Goal: Task Accomplishment & Management: Use online tool/utility

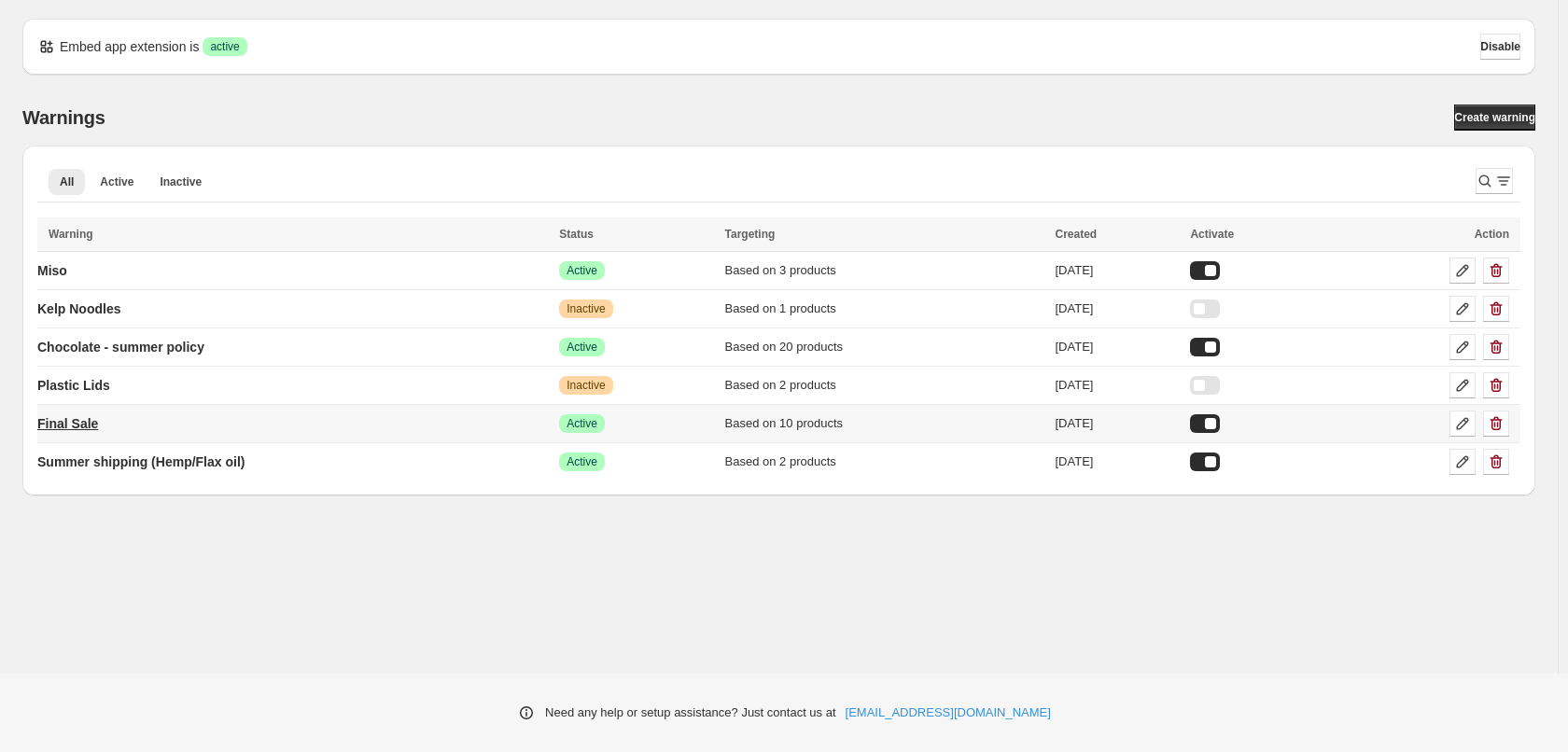
click at [79, 431] on p "Final Sale" at bounding box center [67, 423] width 60 height 18
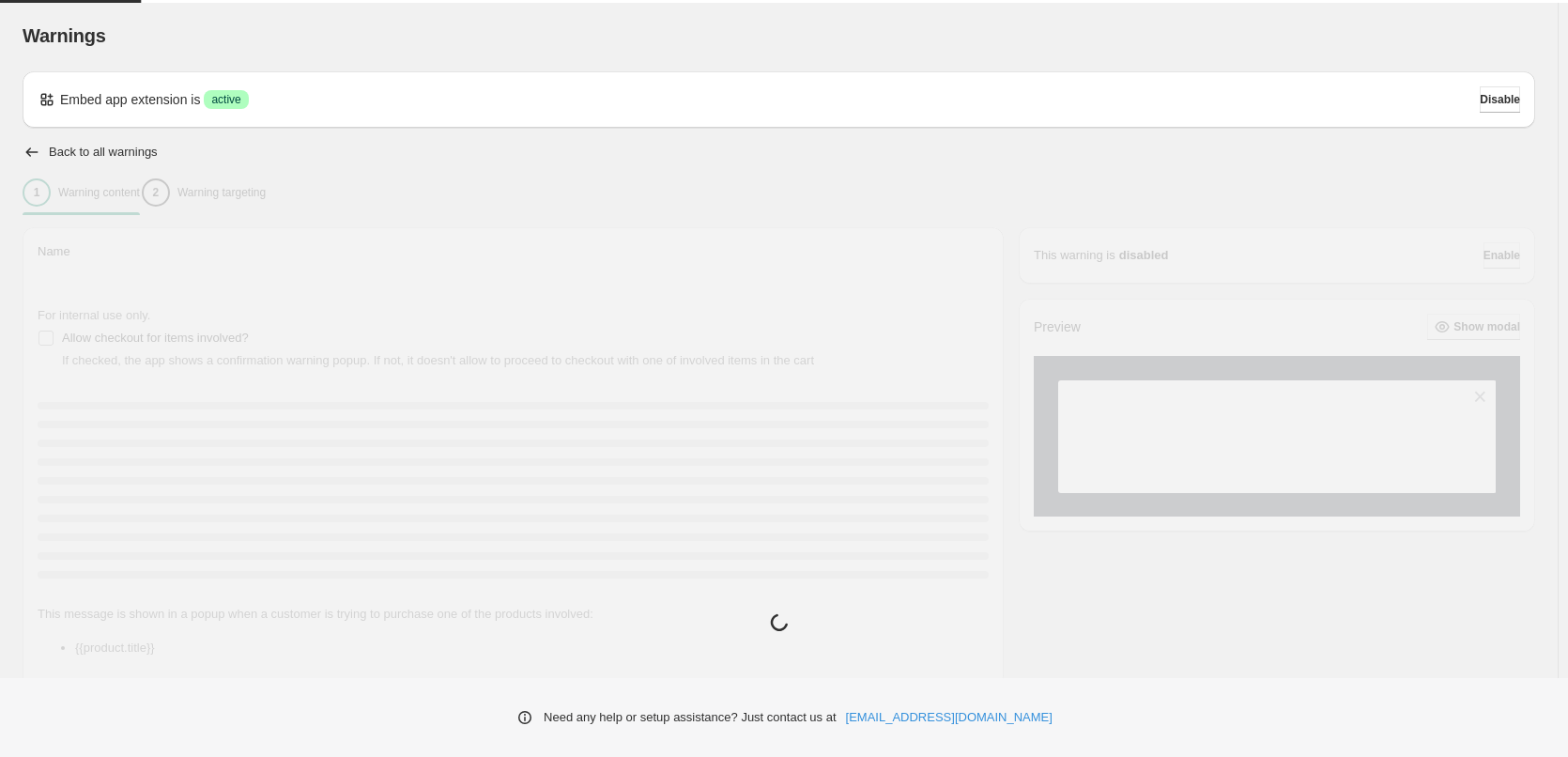
type input "**********"
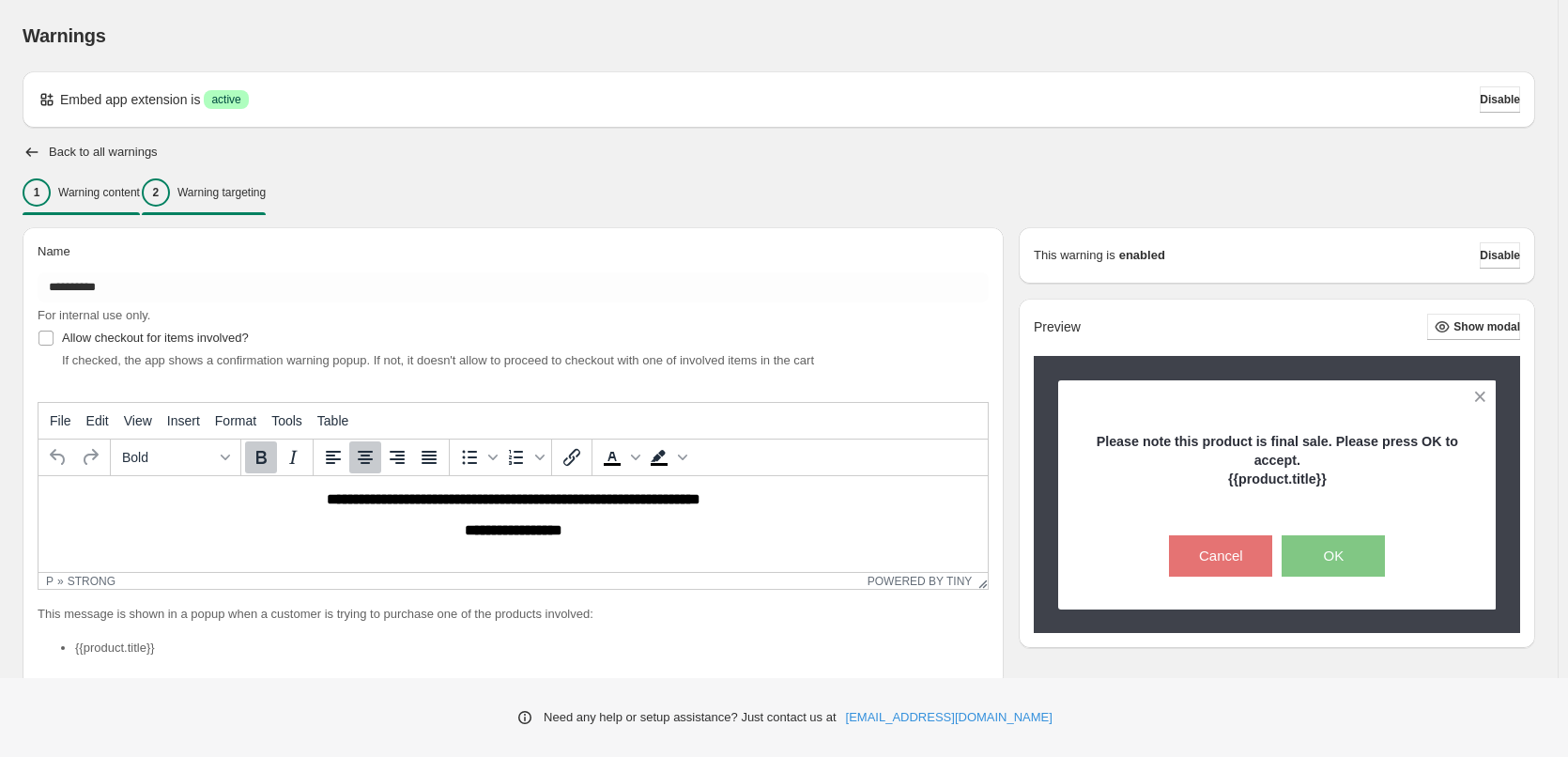
click at [264, 193] on p "Warning targeting" at bounding box center [221, 192] width 88 height 15
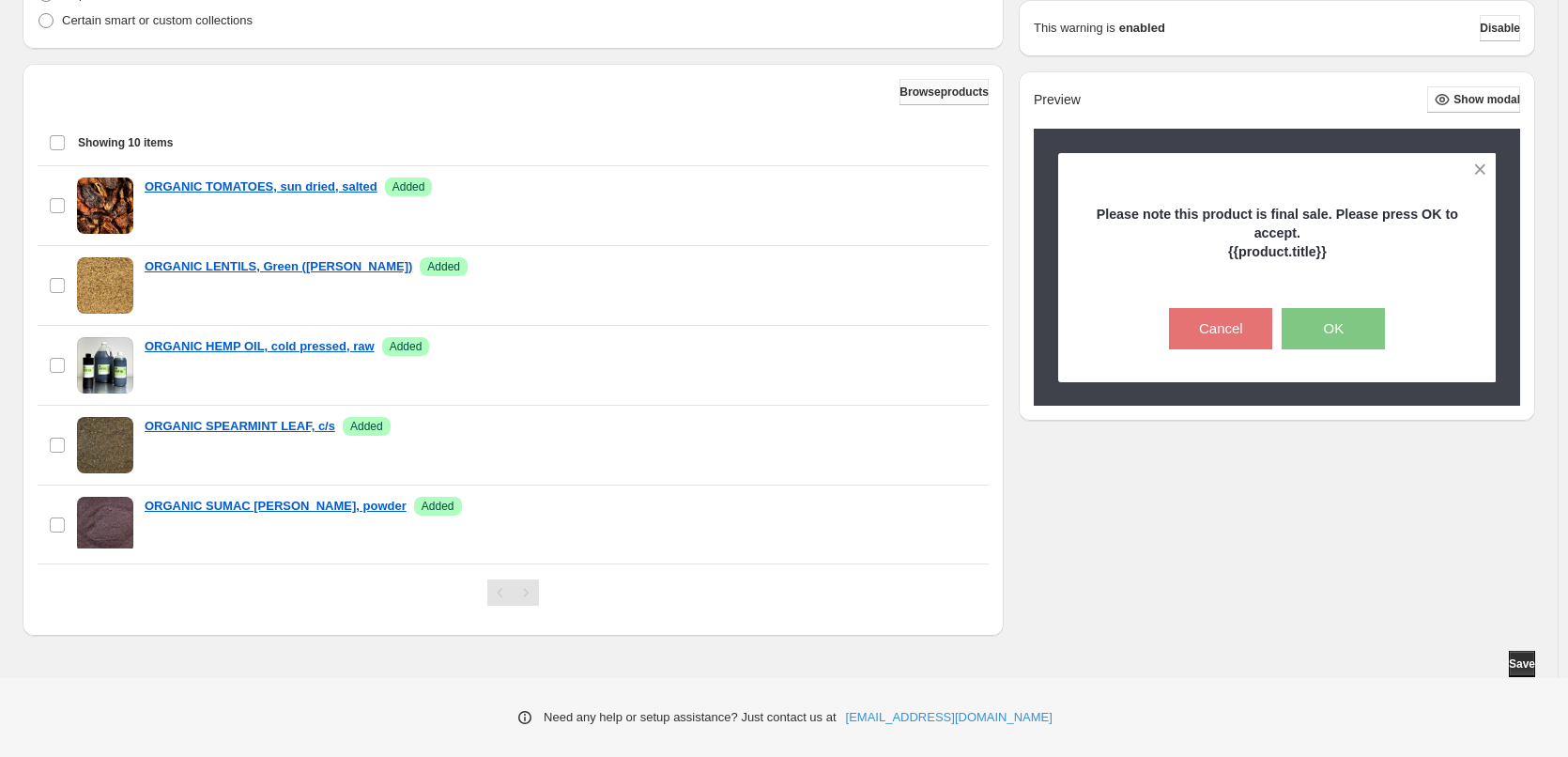
click at [941, 89] on span "Browse products" at bounding box center [944, 91] width 89 height 15
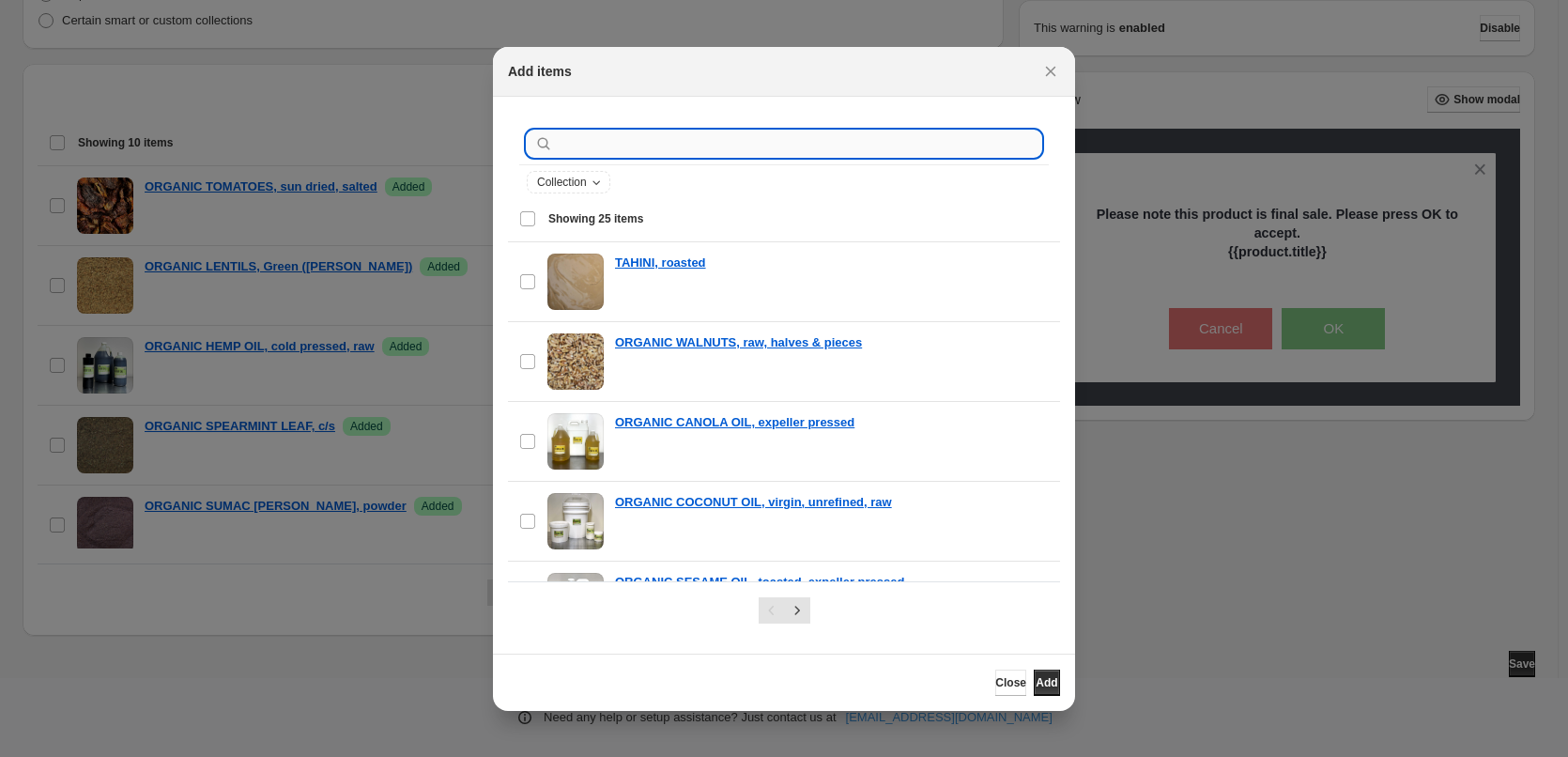
click at [652, 133] on input ":r1j:" at bounding box center [799, 143] width 484 height 26
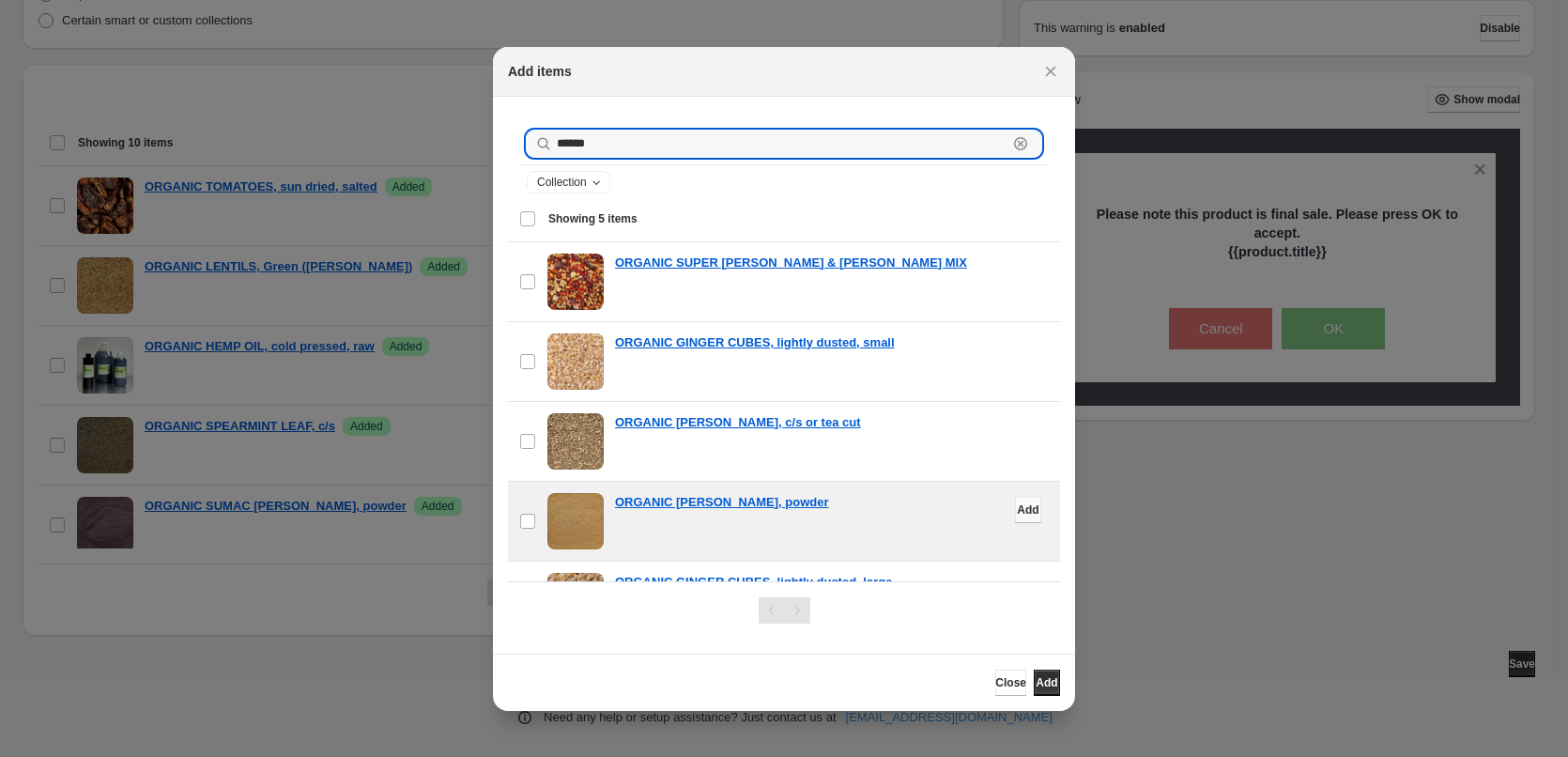
type input "******"
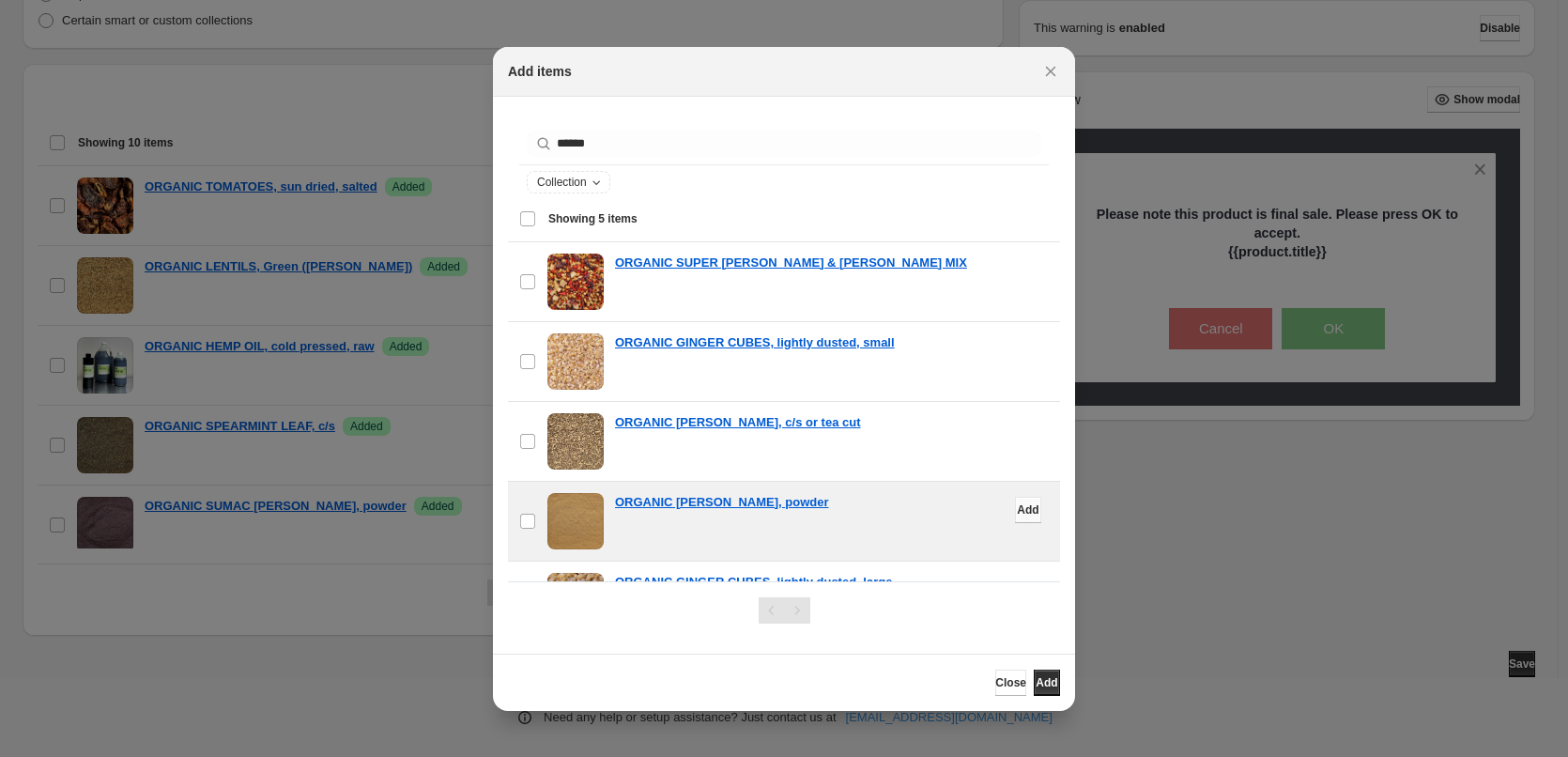
click at [1017, 508] on span "Add" at bounding box center [1028, 509] width 22 height 15
click at [995, 686] on span "Close" at bounding box center [1011, 683] width 31 height 15
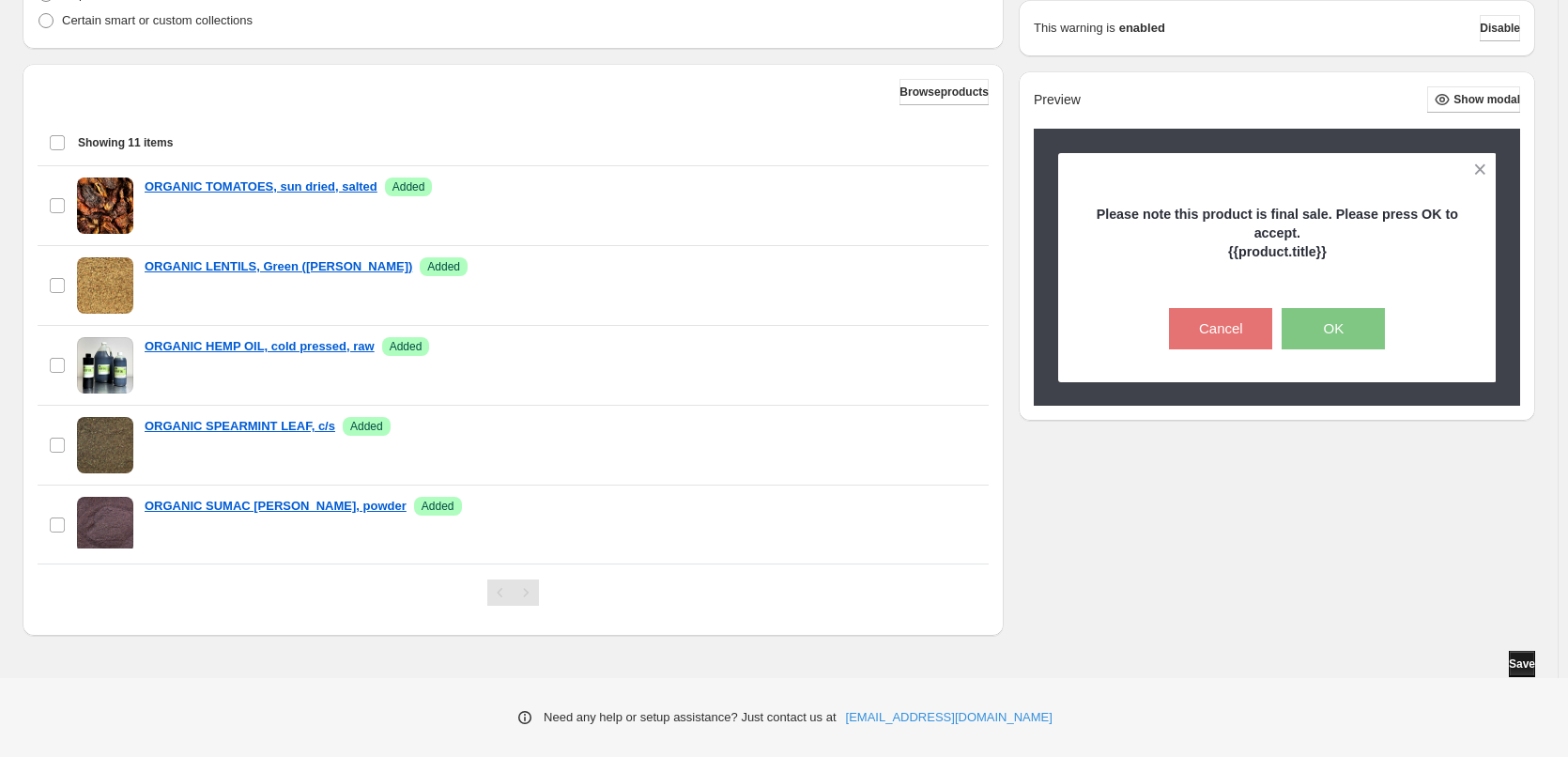
click at [1533, 664] on span "Save" at bounding box center [1522, 664] width 26 height 15
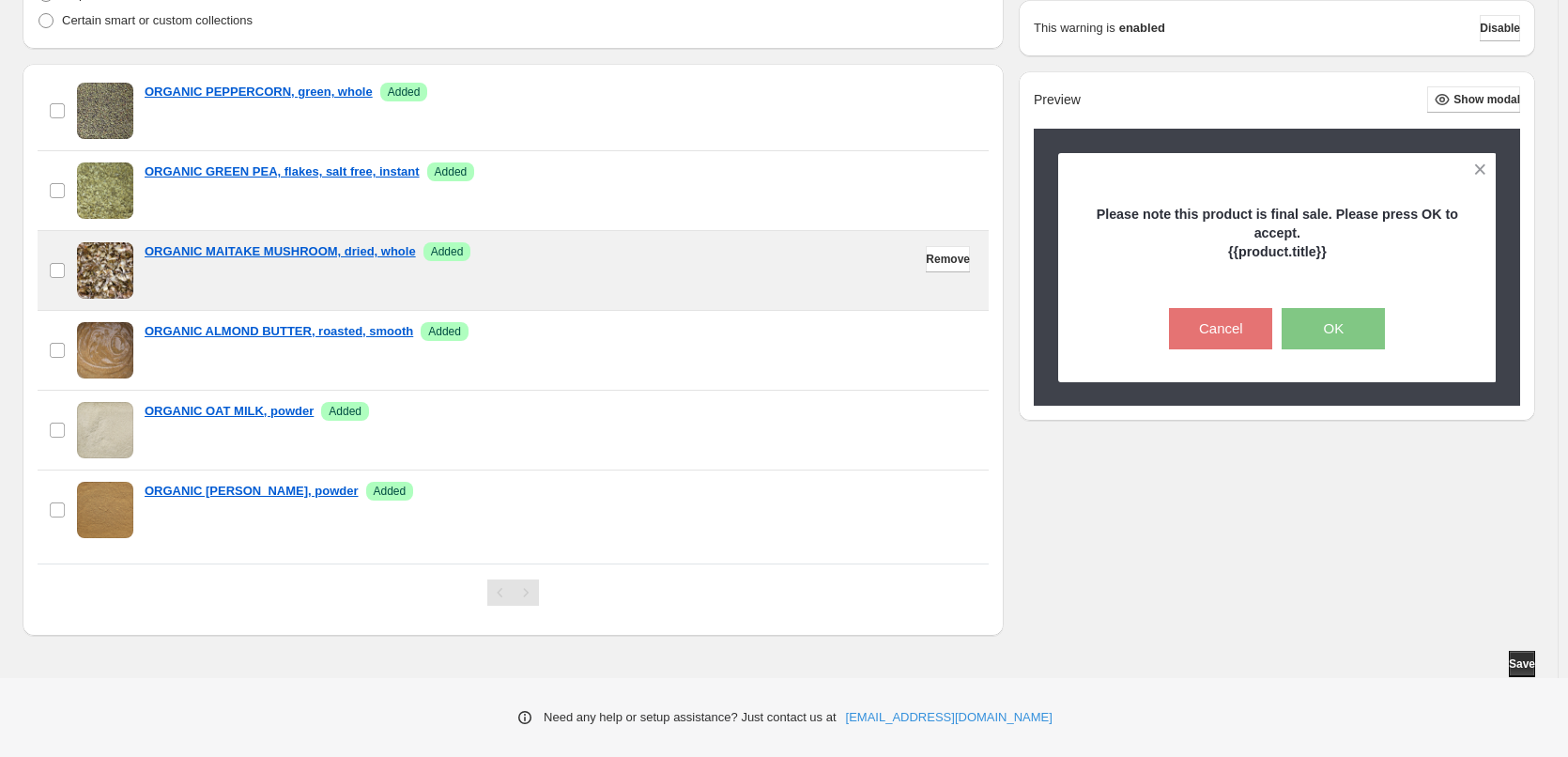
scroll to position [496, 0]
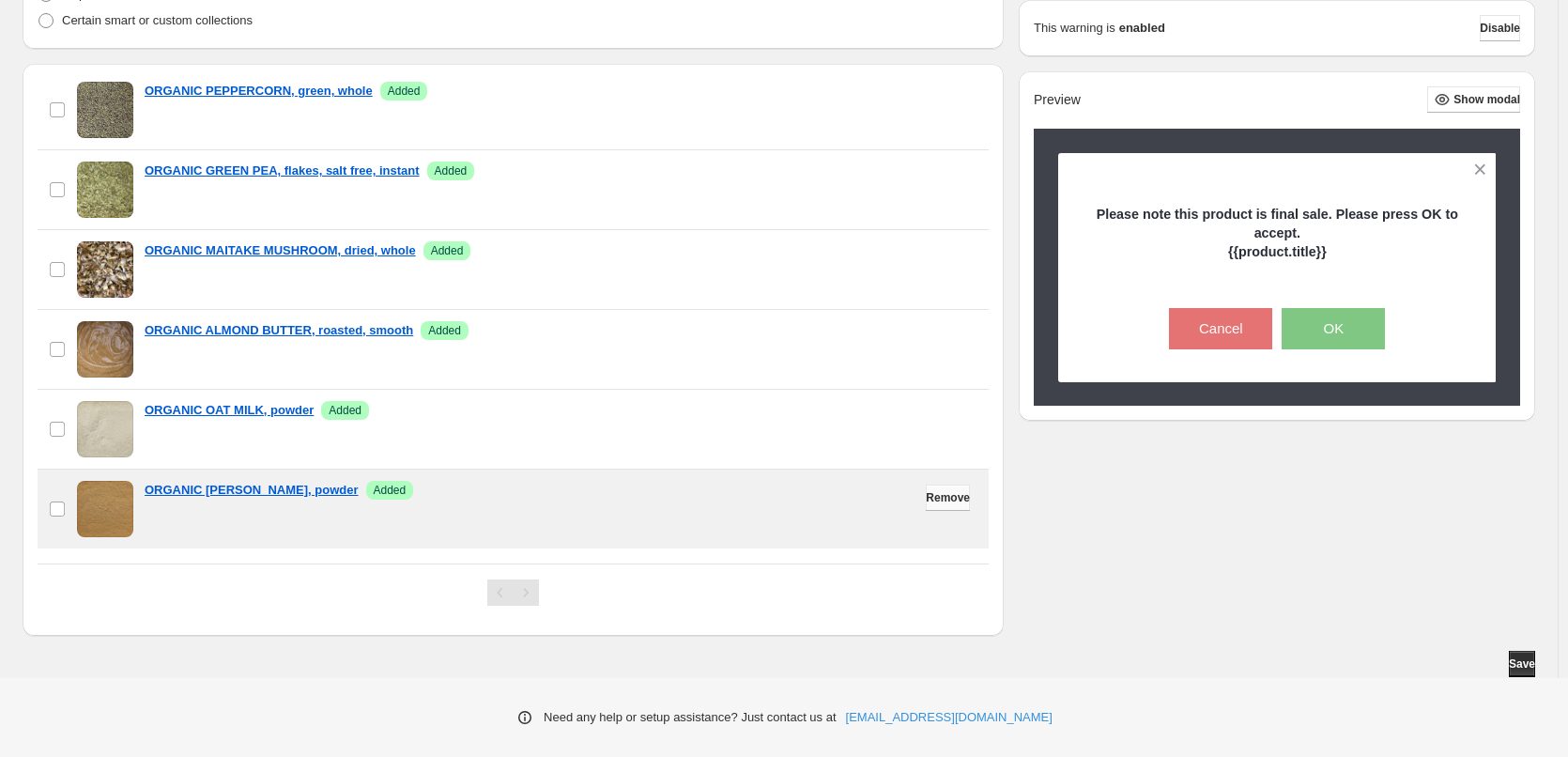
click at [945, 497] on span "Remove" at bounding box center [947, 497] width 44 height 15
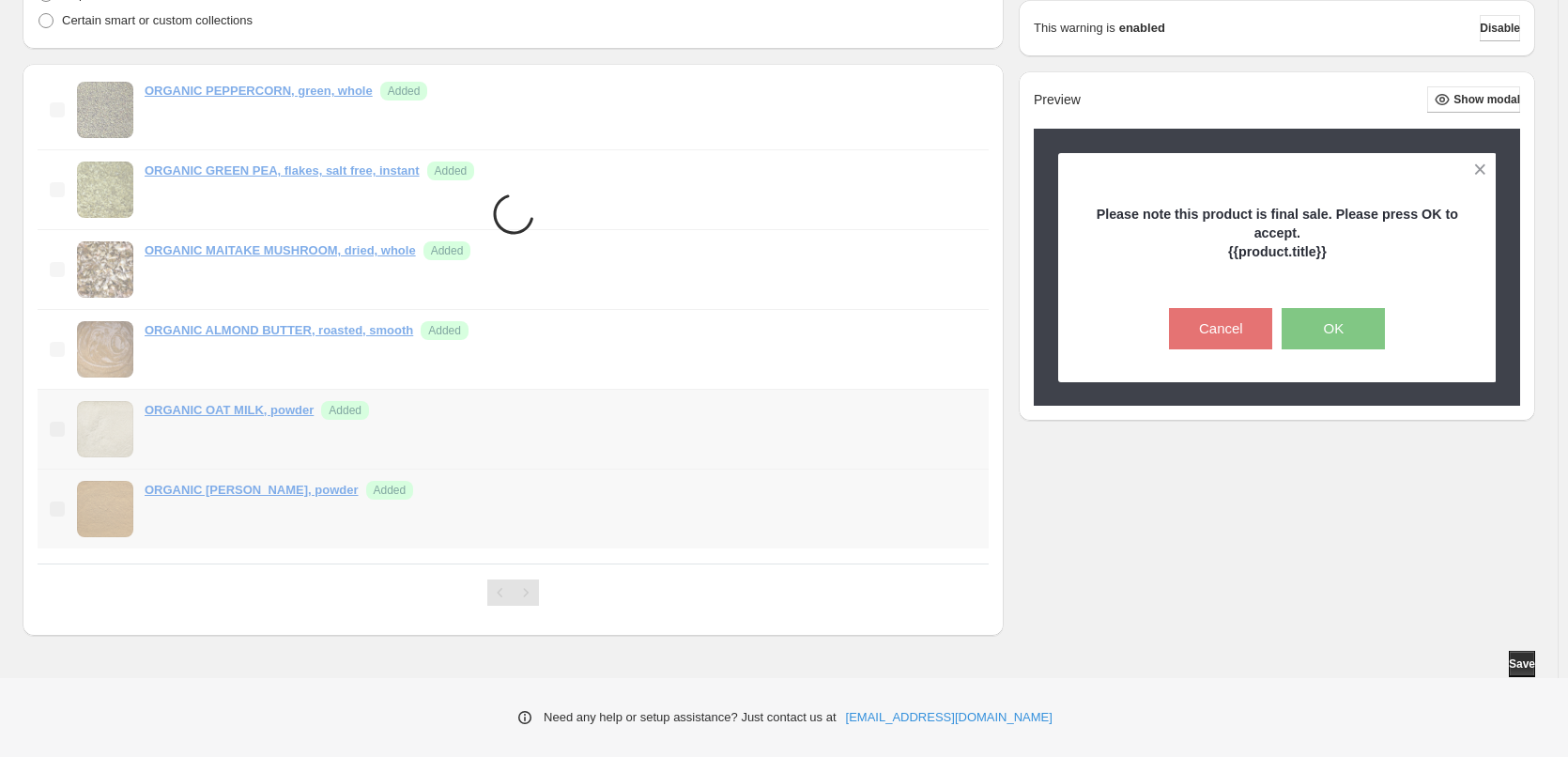
scroll to position [415, 0]
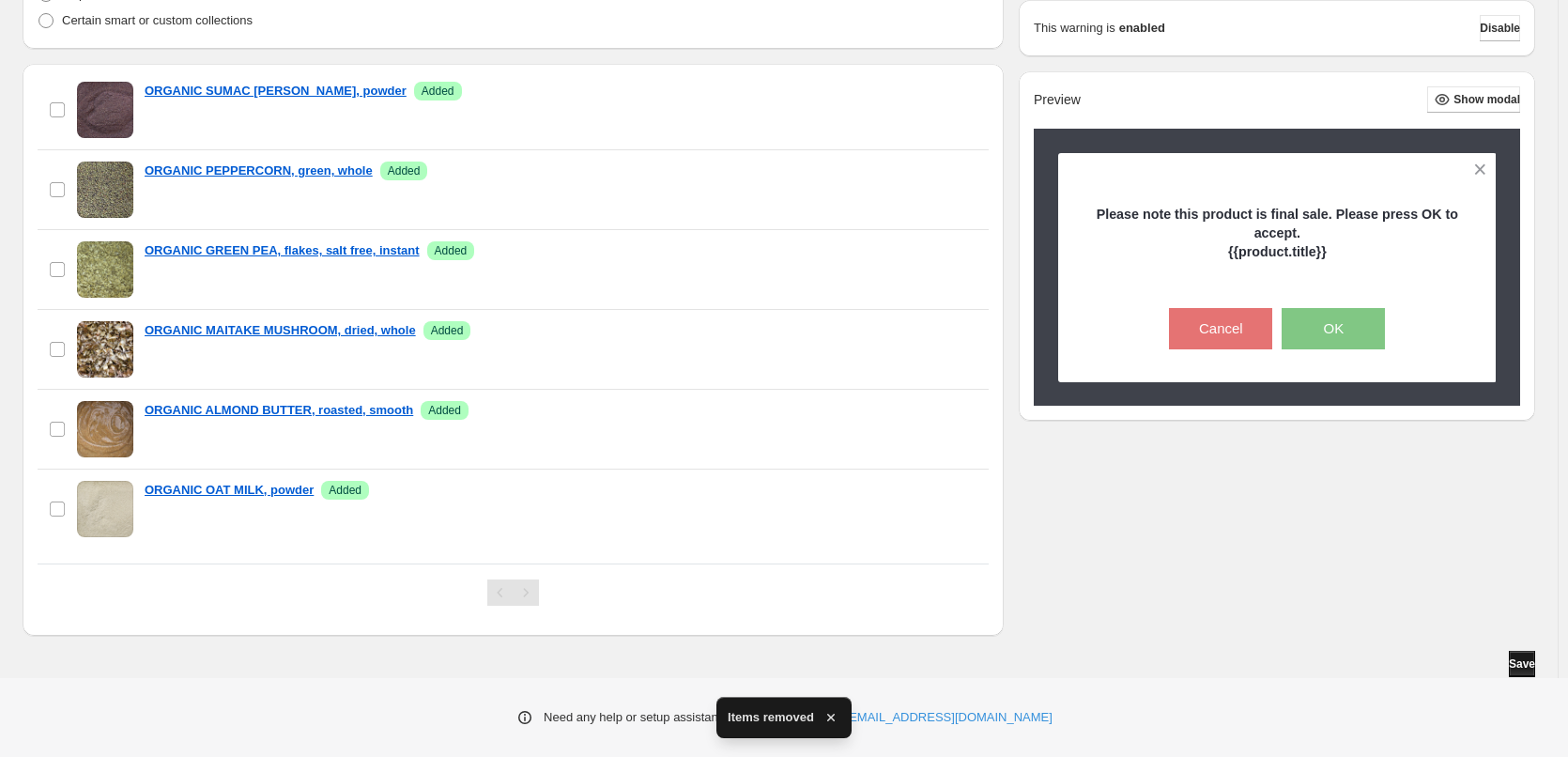
click at [1509, 663] on button "Save" at bounding box center [1522, 664] width 26 height 26
